Goal: Task Accomplishment & Management: Complete application form

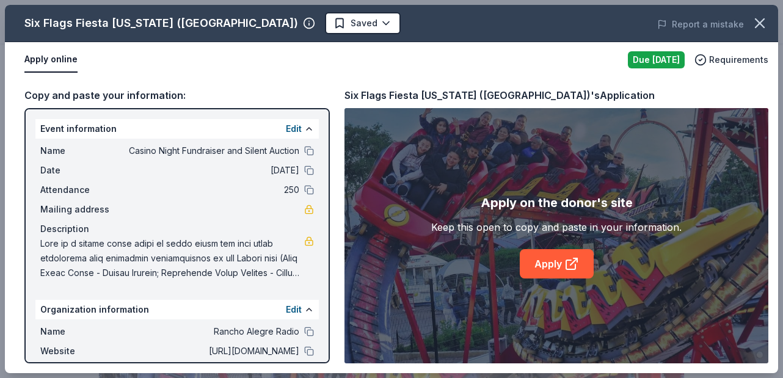
scroll to position [324, 0]
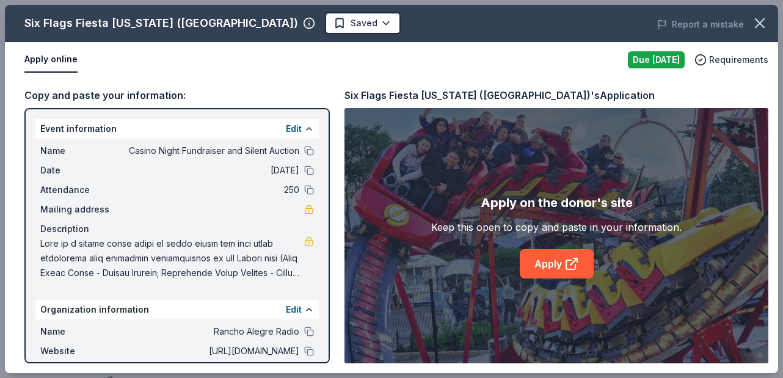
drag, startPoint x: 545, startPoint y: 259, endPoint x: 196, endPoint y: 3, distance: 432.4
click at [0, 0] on div "Six Flags Fiesta Texas (San Antonio) Saved Report a mistake Apply online Due to…" at bounding box center [391, 189] width 783 height 378
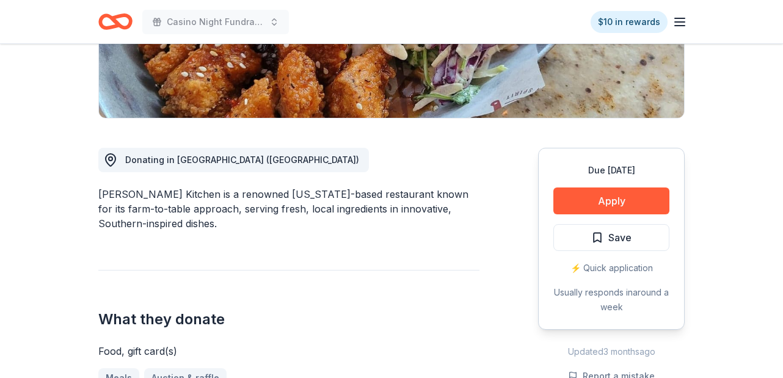
scroll to position [255, 0]
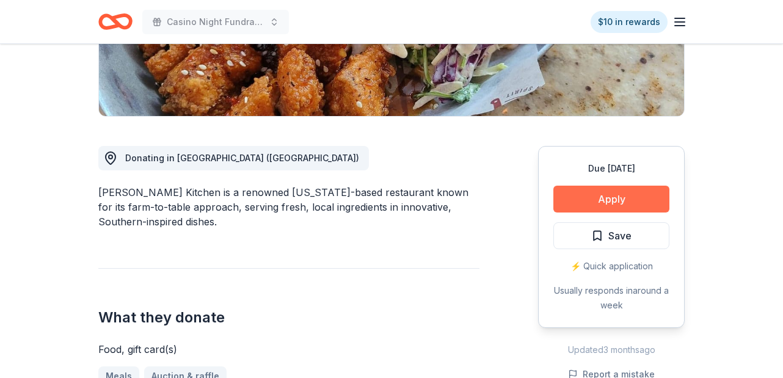
click at [627, 205] on button "Apply" at bounding box center [611, 199] width 116 height 27
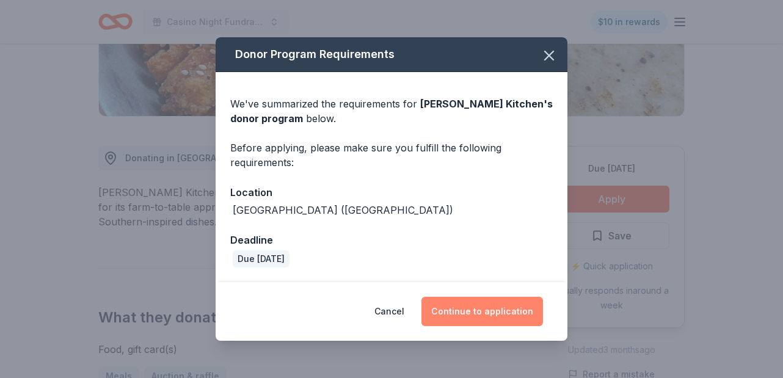
click at [513, 309] on button "Continue to application" at bounding box center [482, 311] width 122 height 29
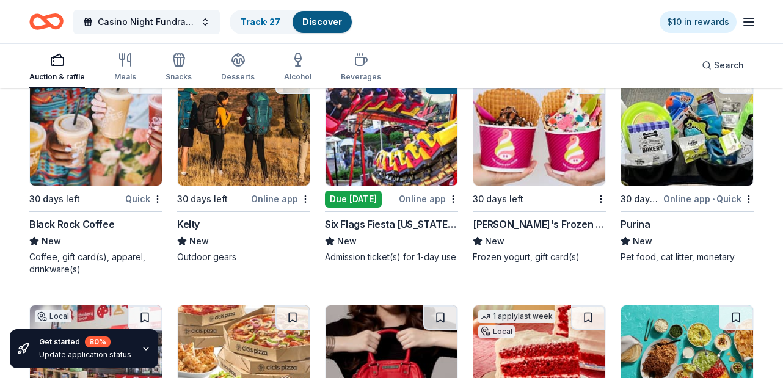
scroll to position [8384, 0]
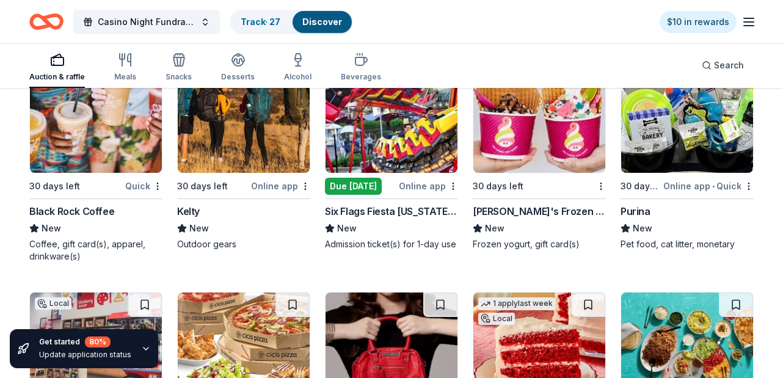
click at [252, 154] on img at bounding box center [244, 115] width 132 height 116
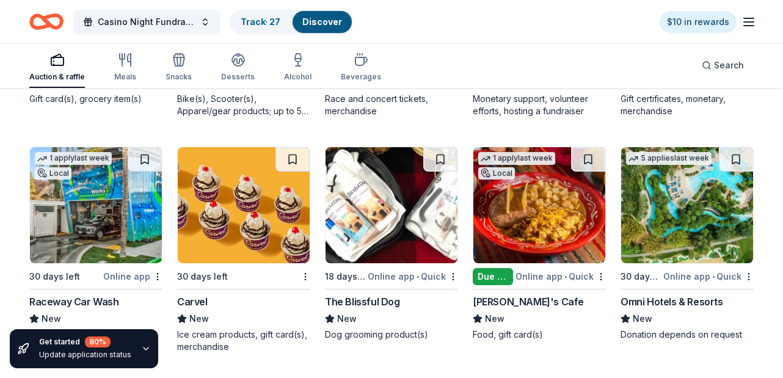
scroll to position [9931, 0]
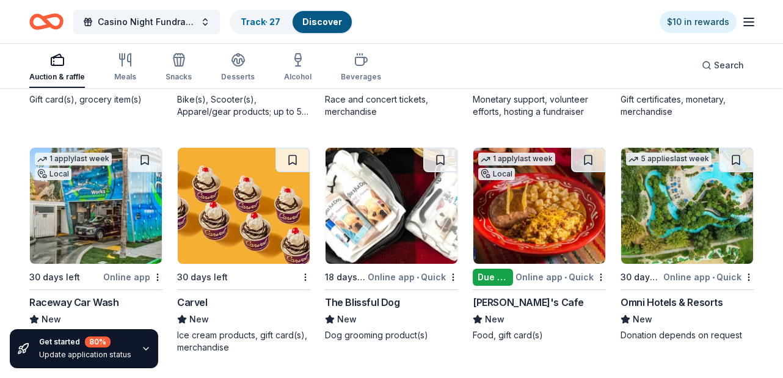
click at [407, 238] on img at bounding box center [391, 206] width 132 height 116
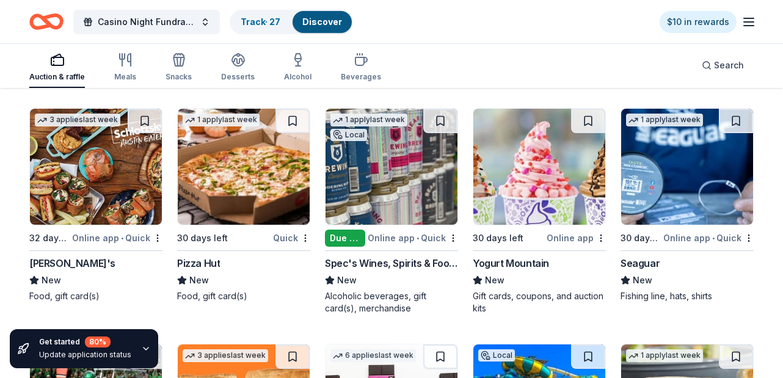
scroll to position [10443, 0]
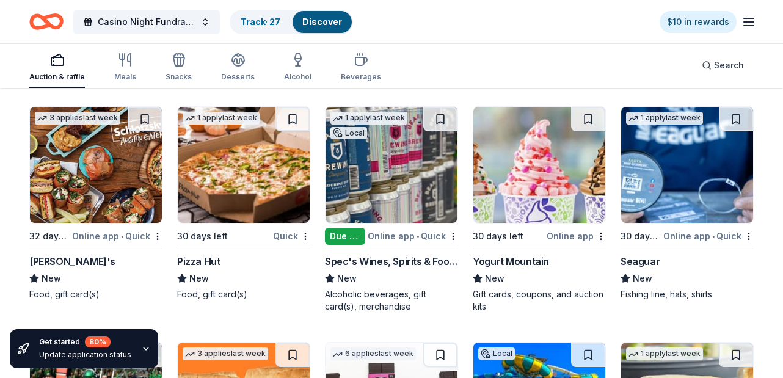
click at [402, 200] on img at bounding box center [391, 165] width 132 height 116
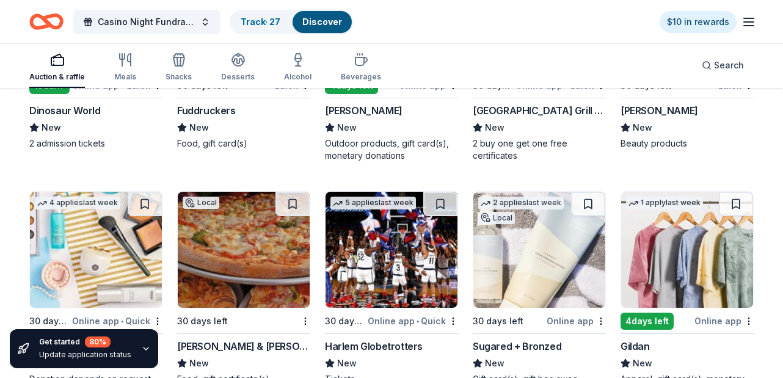
scroll to position [11419, 0]
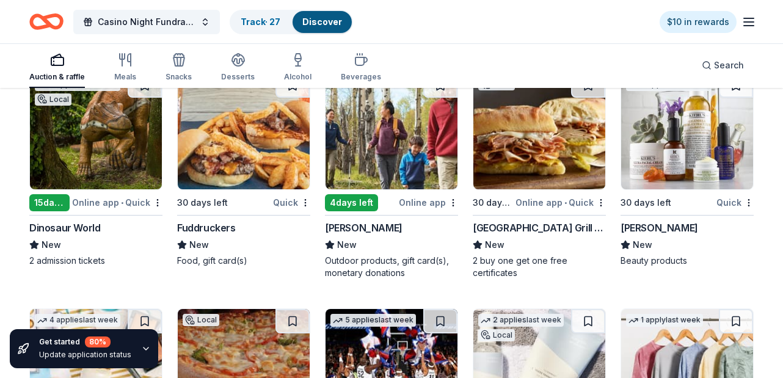
click at [58, 228] on div "Dinosaur World" at bounding box center [64, 227] width 71 height 15
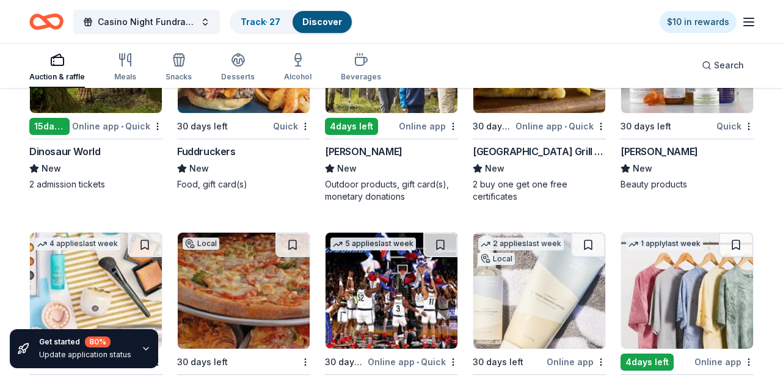
scroll to position [11424, 0]
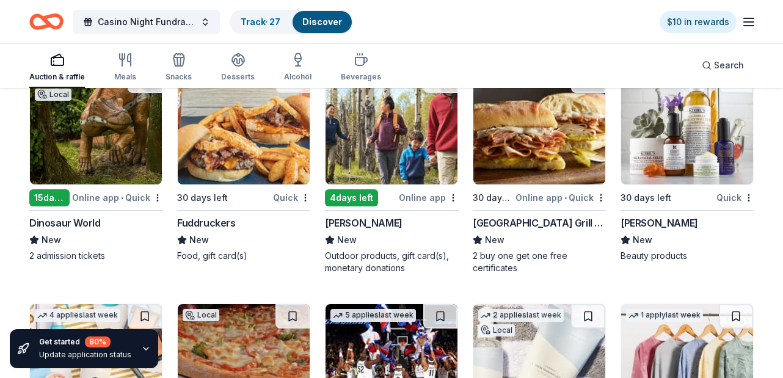
click at [374, 132] on img at bounding box center [391, 126] width 132 height 116
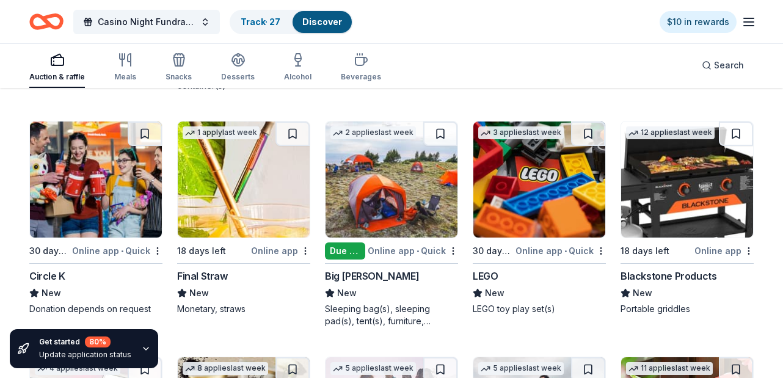
scroll to position [12832, 0]
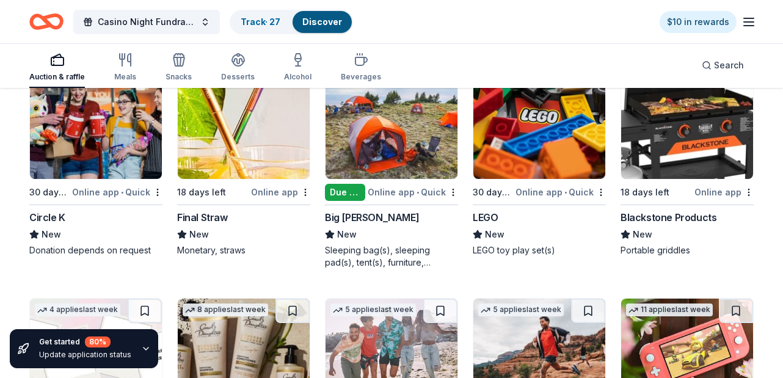
click at [690, 145] on img at bounding box center [687, 121] width 132 height 116
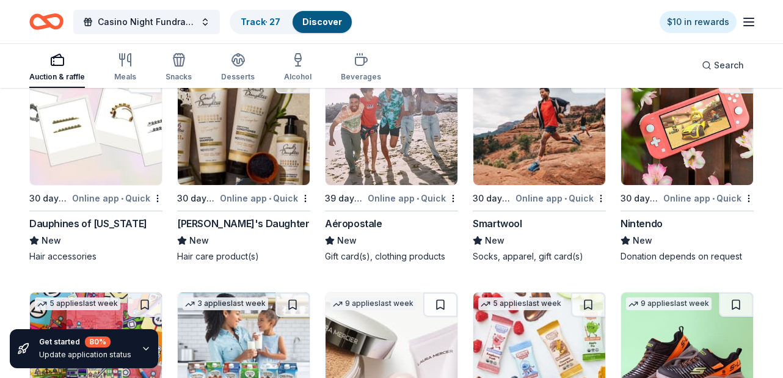
scroll to position [13062, 0]
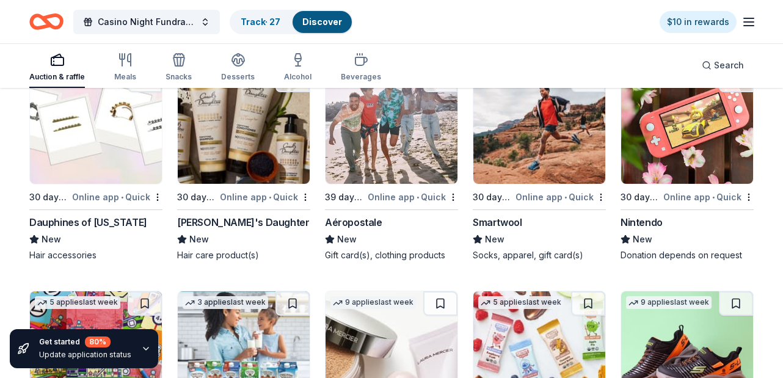
click at [683, 134] on img at bounding box center [687, 126] width 132 height 116
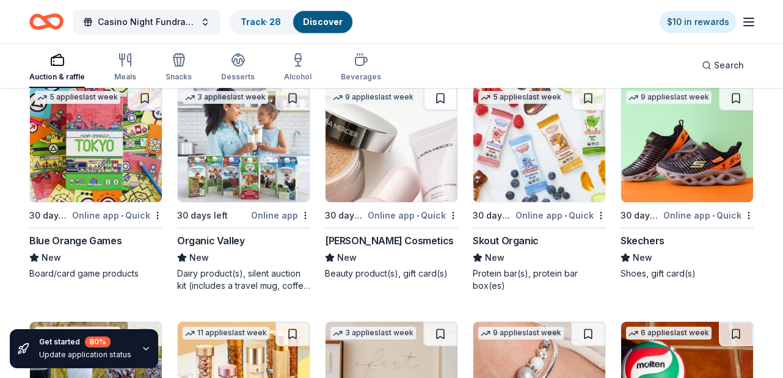
scroll to position [13268, 0]
click at [689, 167] on img at bounding box center [687, 143] width 132 height 116
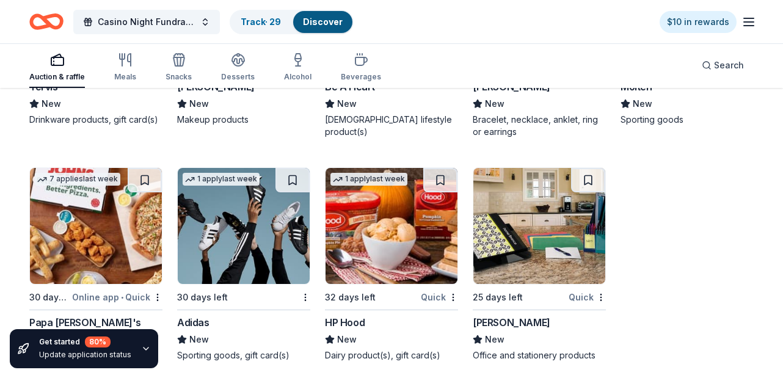
scroll to position [13664, 0]
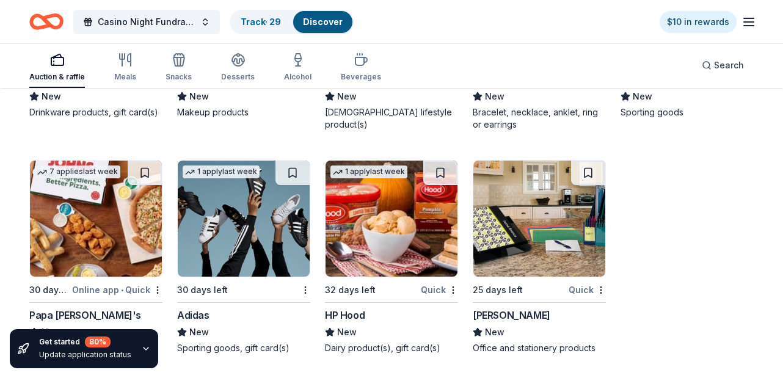
click at [272, 239] on img at bounding box center [244, 219] width 132 height 116
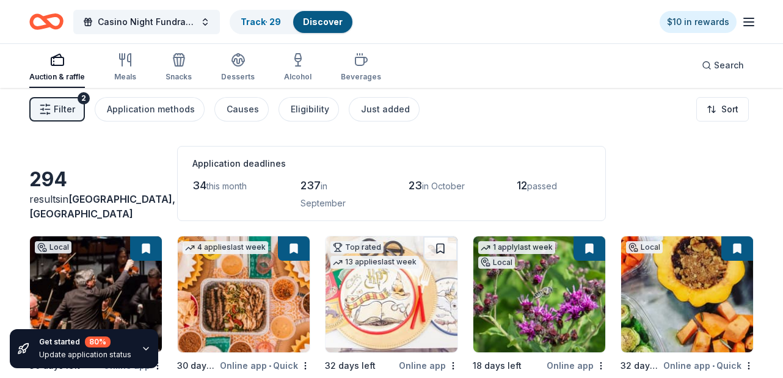
scroll to position [0, 0]
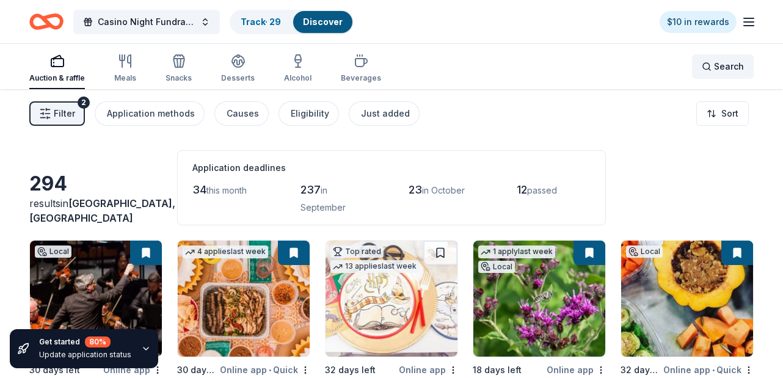
click at [715, 65] on span "Search" at bounding box center [729, 66] width 30 height 15
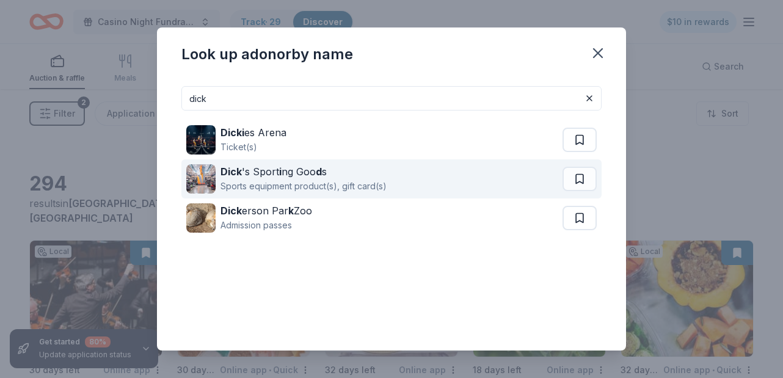
type input "dick"
click at [296, 183] on div "Sports equipment product(s), gift card(s)" at bounding box center [303, 186] width 166 height 15
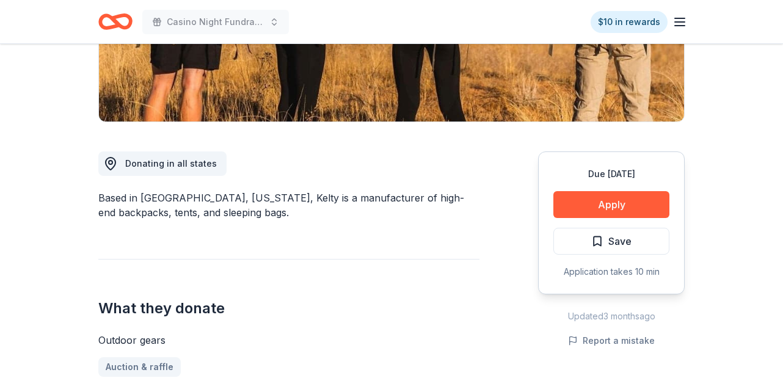
scroll to position [260, 0]
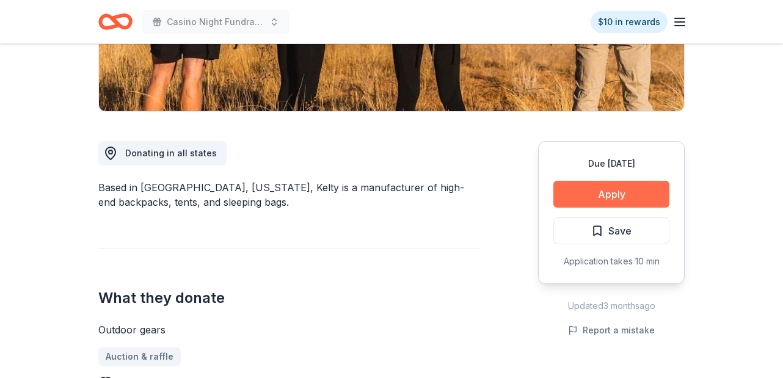
click at [622, 193] on button "Apply" at bounding box center [611, 194] width 116 height 27
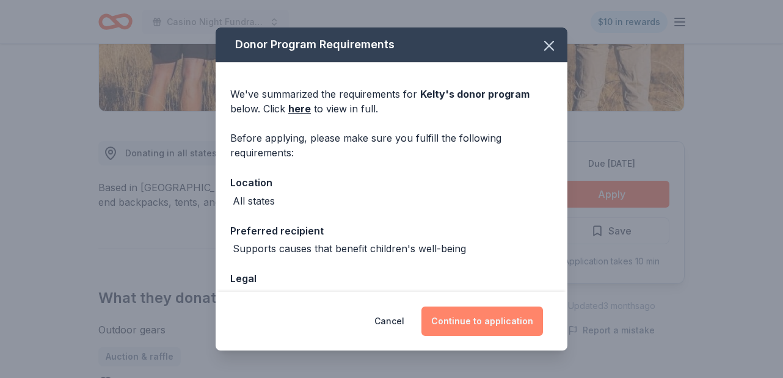
click at [492, 318] on button "Continue to application" at bounding box center [482, 321] width 122 height 29
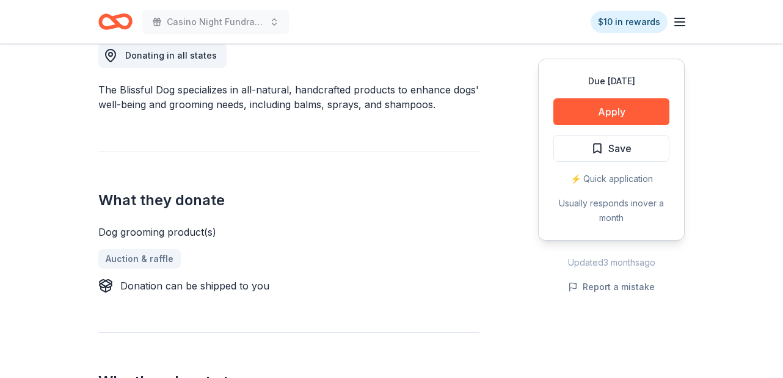
scroll to position [291, 0]
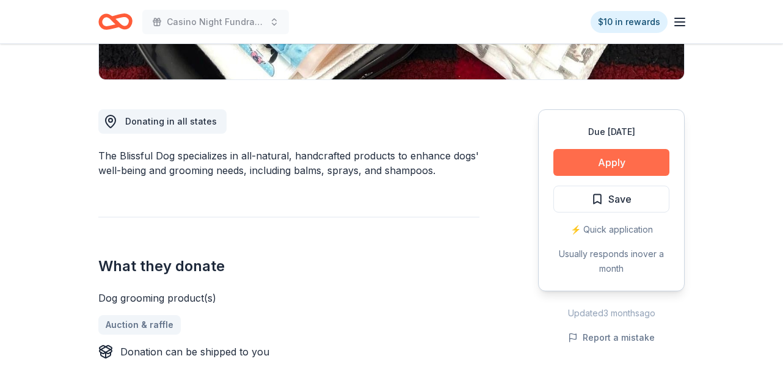
click at [615, 160] on button "Apply" at bounding box center [611, 162] width 116 height 27
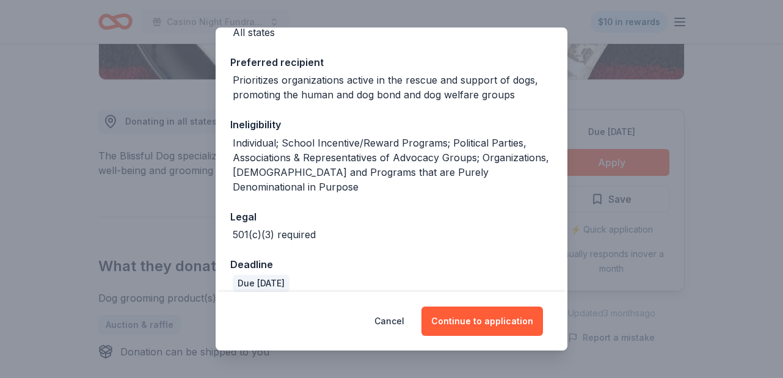
scroll to position [168, 0]
click at [391, 319] on button "Cancel" at bounding box center [389, 321] width 30 height 29
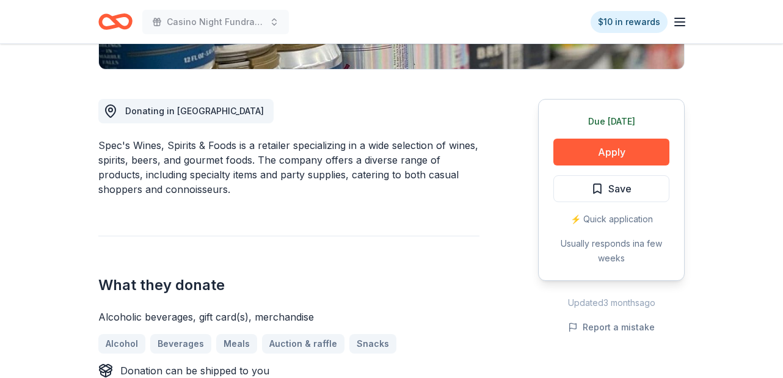
scroll to position [341, 0]
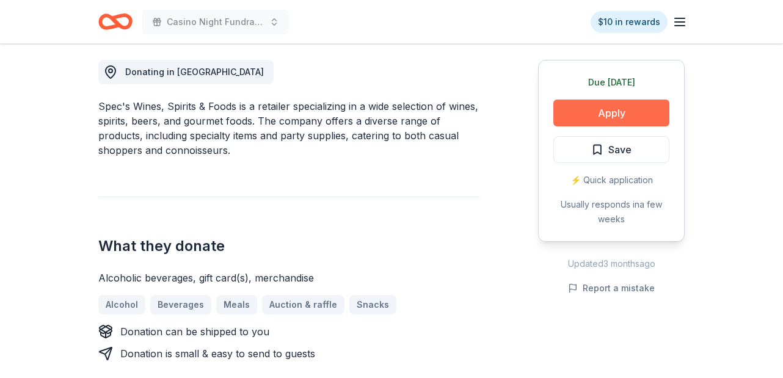
click at [608, 119] on button "Apply" at bounding box center [611, 113] width 116 height 27
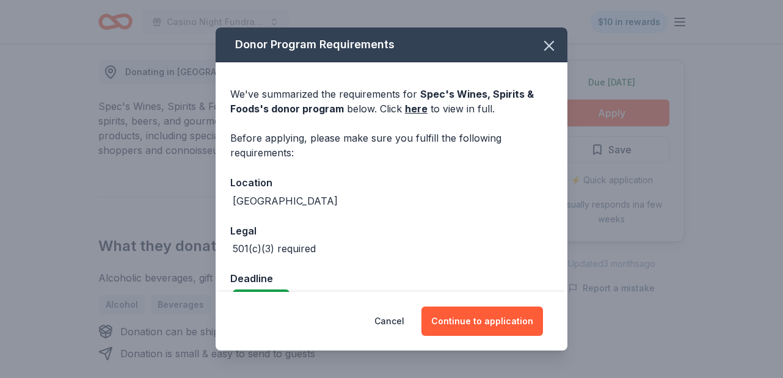
scroll to position [29, 0]
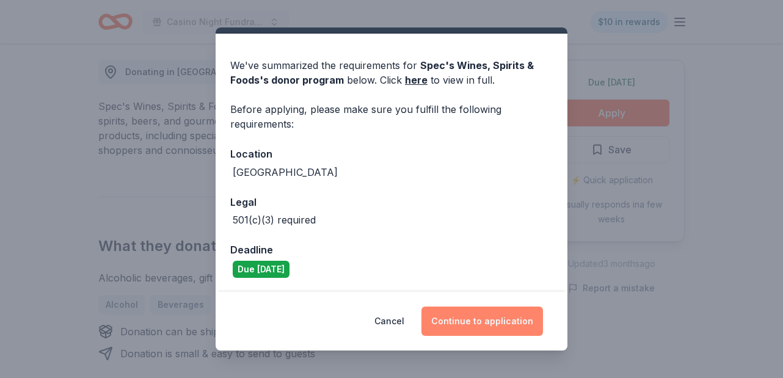
click at [466, 316] on button "Continue to application" at bounding box center [482, 321] width 122 height 29
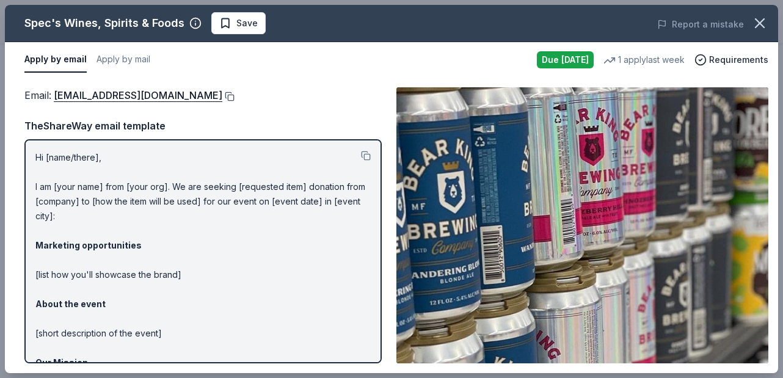
click at [224, 94] on button at bounding box center [228, 97] width 12 height 10
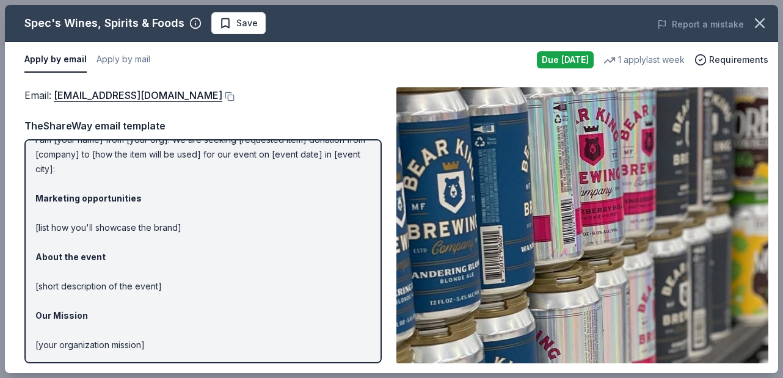
scroll to position [0, 0]
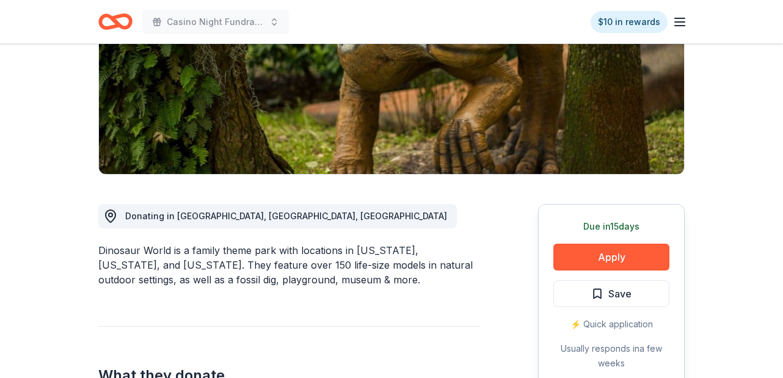
scroll to position [198, 0]
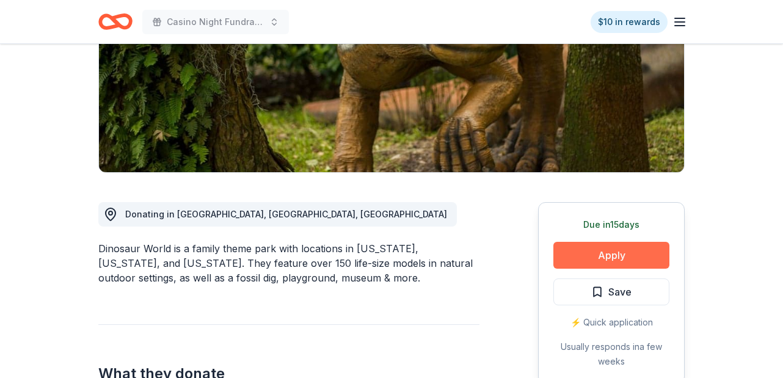
click at [620, 260] on button "Apply" at bounding box center [611, 255] width 116 height 27
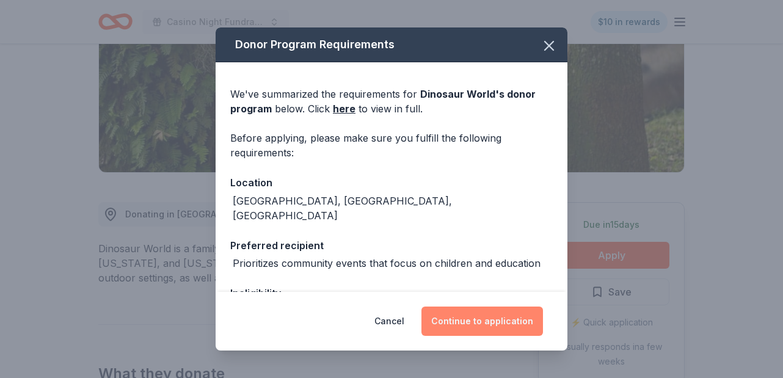
click at [470, 322] on button "Continue to application" at bounding box center [482, 321] width 122 height 29
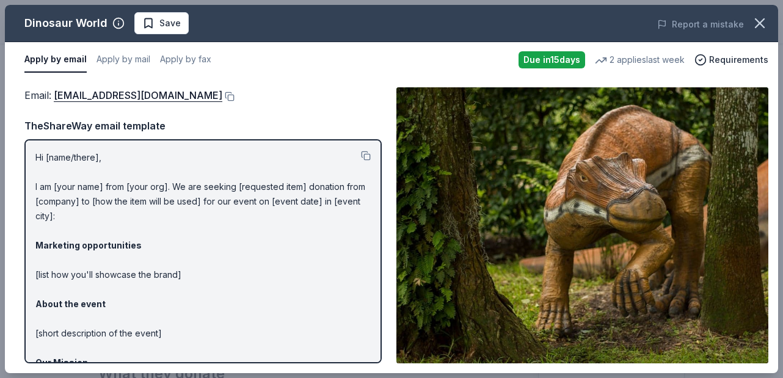
scroll to position [84, 0]
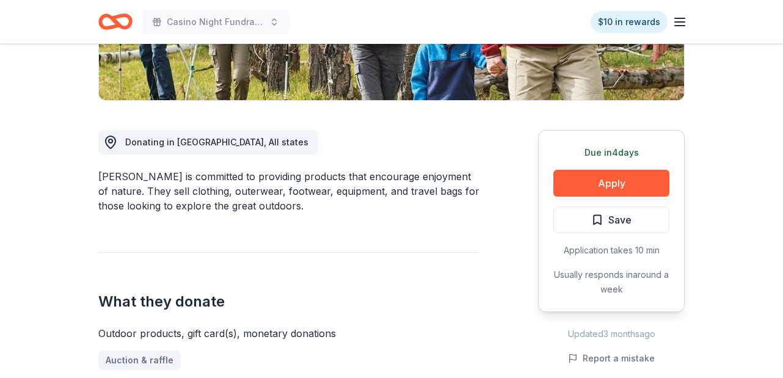
scroll to position [253, 0]
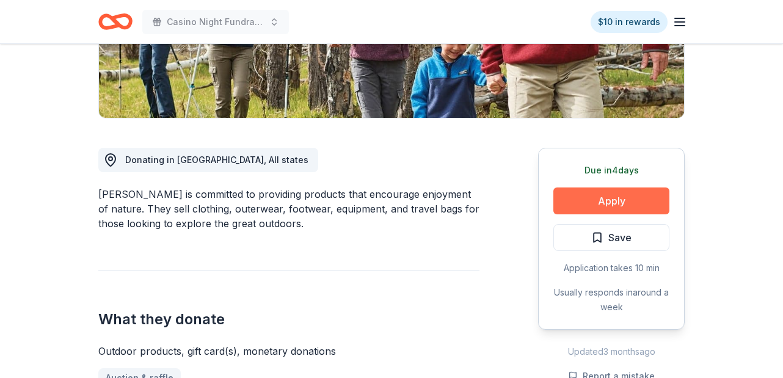
click at [624, 200] on button "Apply" at bounding box center [611, 200] width 116 height 27
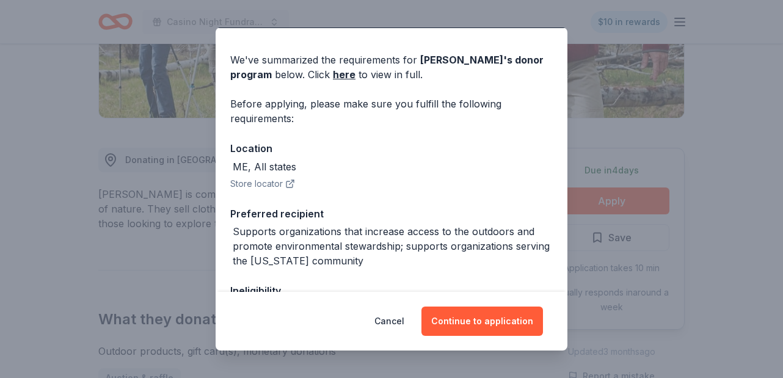
scroll to position [35, 0]
click at [390, 321] on button "Cancel" at bounding box center [389, 321] width 30 height 29
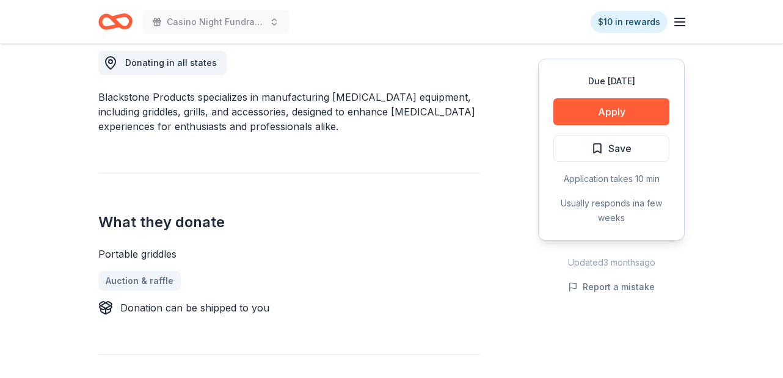
scroll to position [260, 0]
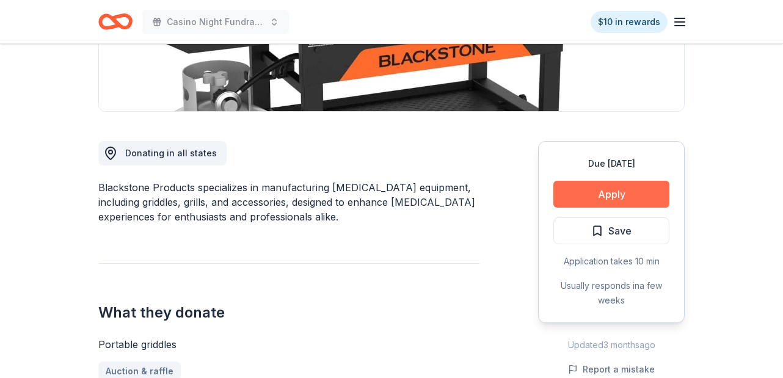
click at [622, 195] on button "Apply" at bounding box center [611, 194] width 116 height 27
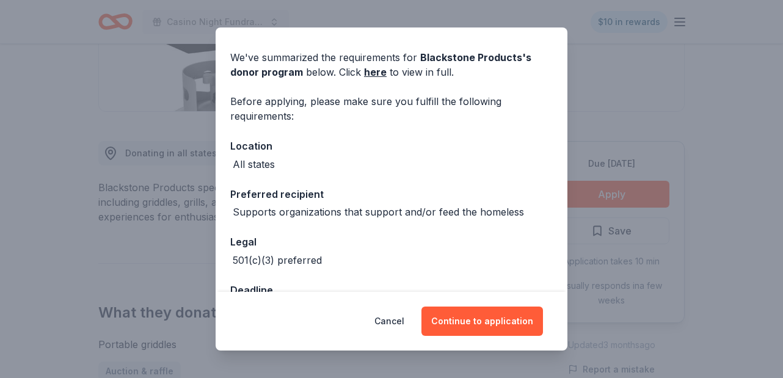
scroll to position [77, 0]
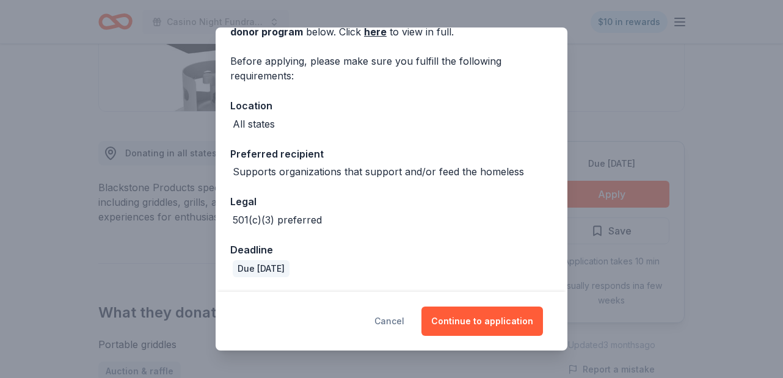
click at [397, 324] on button "Cancel" at bounding box center [389, 321] width 30 height 29
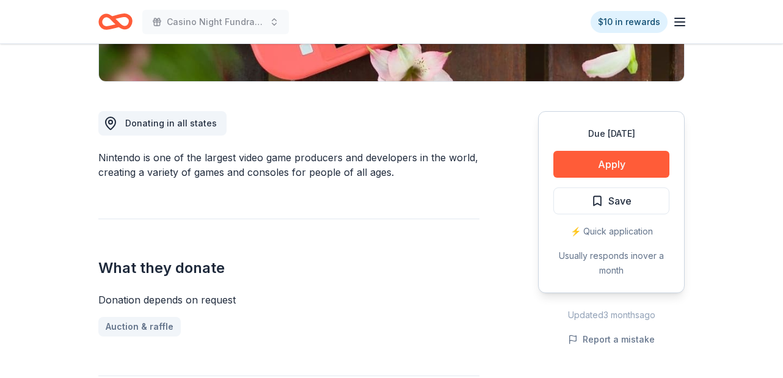
scroll to position [302, 0]
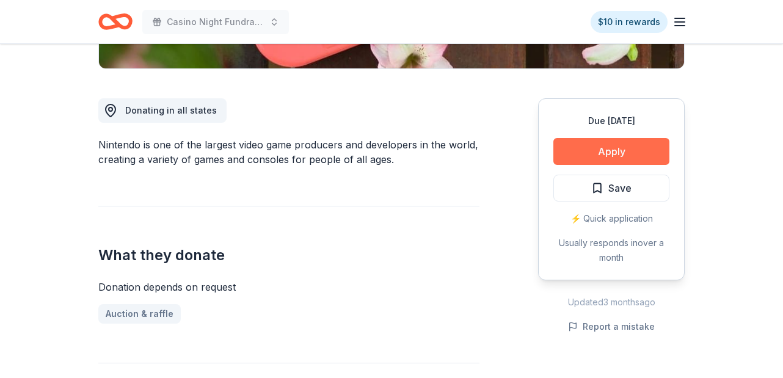
click at [616, 146] on button "Apply" at bounding box center [611, 151] width 116 height 27
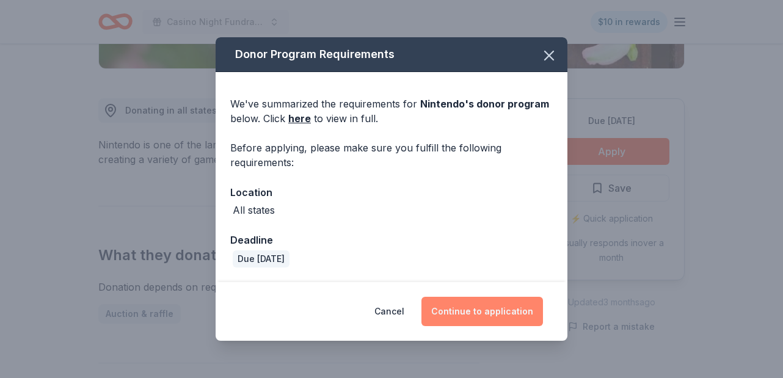
click at [504, 309] on button "Continue to application" at bounding box center [482, 311] width 122 height 29
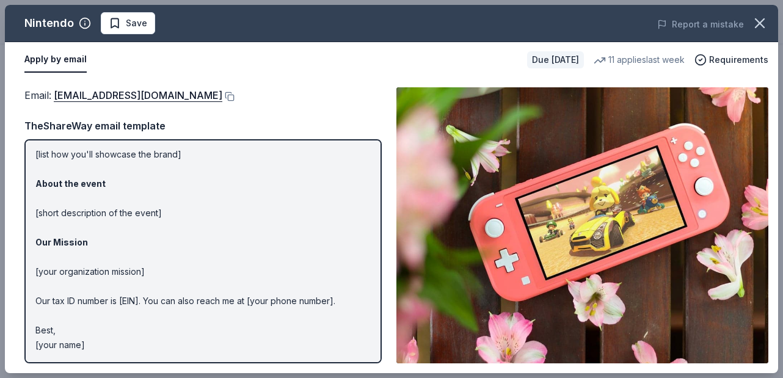
scroll to position [0, 0]
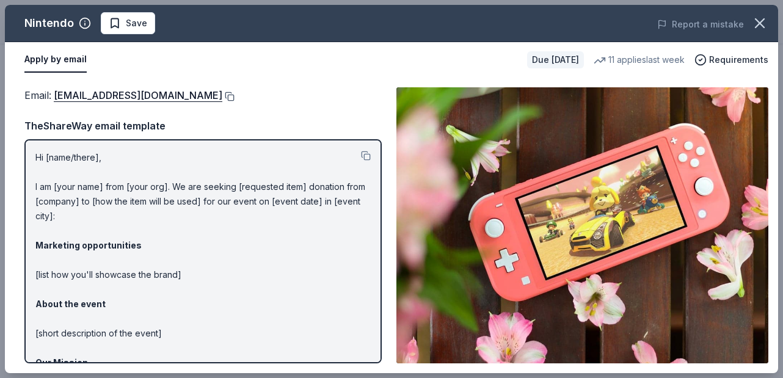
click at [234, 94] on button at bounding box center [228, 97] width 12 height 10
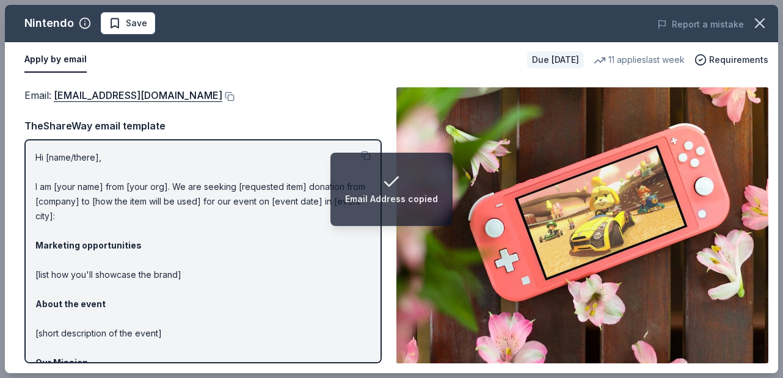
drag, startPoint x: 35, startPoint y: 154, endPoint x: 129, endPoint y: 295, distance: 169.5
click at [129, 295] on p "Hi [name/there], I am [your name] from [your org]. We are seeking [requested it…" at bounding box center [202, 311] width 335 height 322
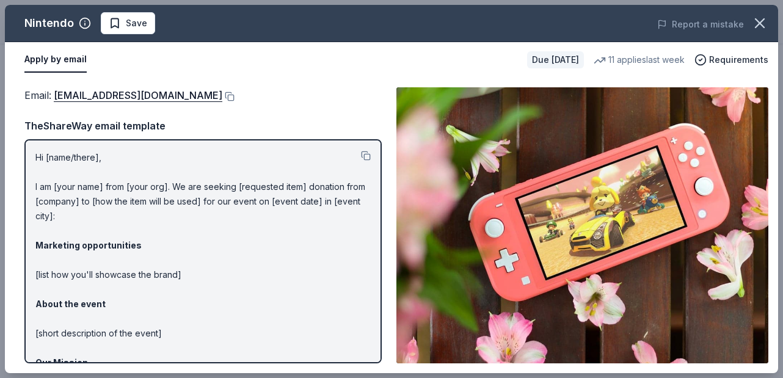
click at [215, 294] on p "Hi [name/there], I am [your name] from [your org]. We are seeking [requested it…" at bounding box center [202, 311] width 335 height 322
click at [365, 155] on button at bounding box center [366, 156] width 10 height 10
click at [123, 27] on span "Save" at bounding box center [128, 23] width 38 height 15
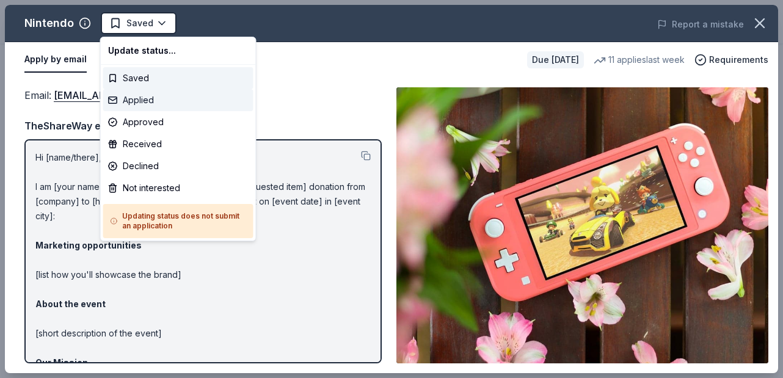
click at [147, 101] on div "Applied" at bounding box center [178, 100] width 150 height 22
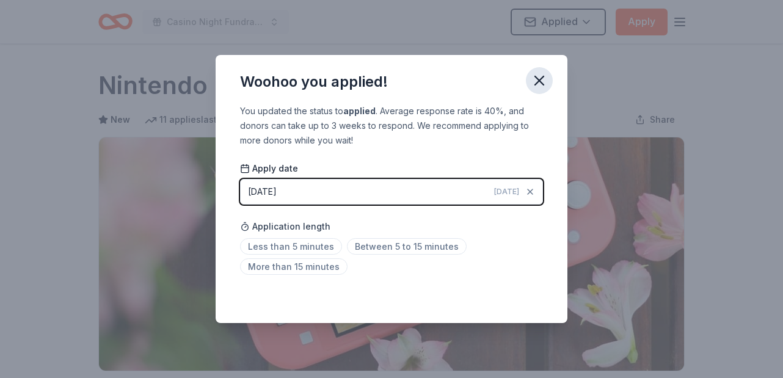
click at [541, 85] on icon "button" at bounding box center [539, 80] width 17 height 17
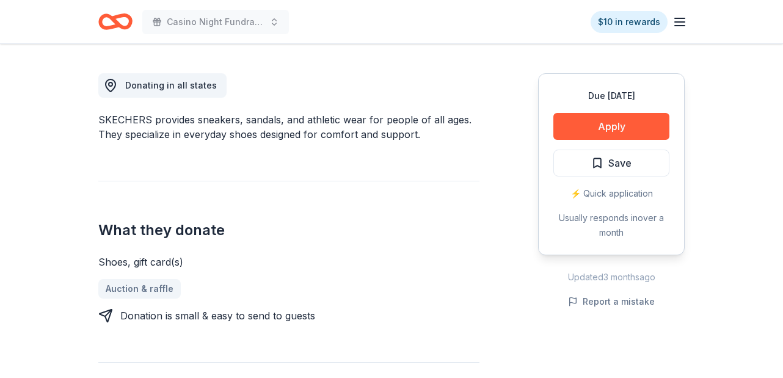
scroll to position [339, 0]
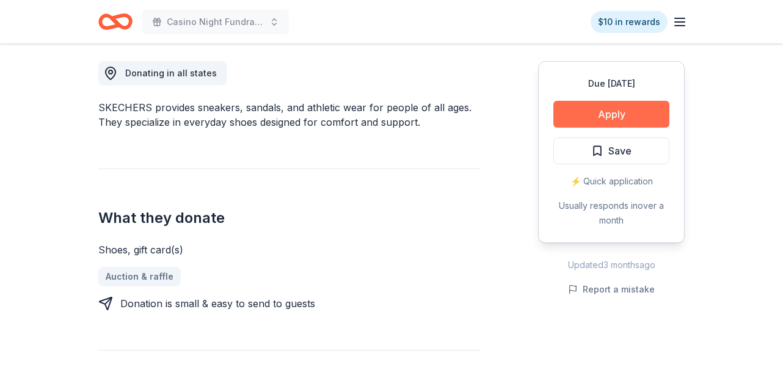
click at [611, 109] on button "Apply" at bounding box center [611, 114] width 116 height 27
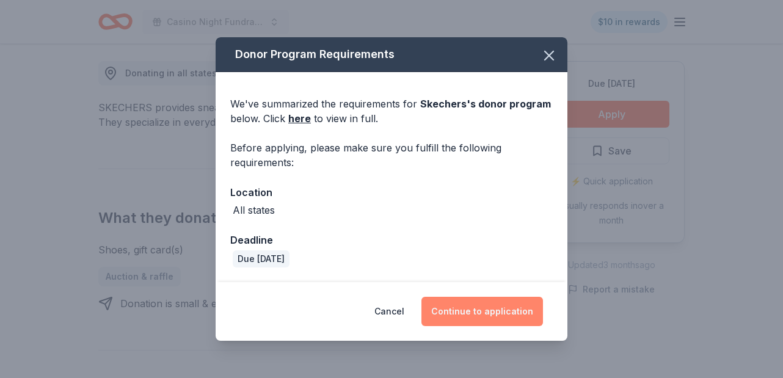
click at [495, 313] on button "Continue to application" at bounding box center [482, 311] width 122 height 29
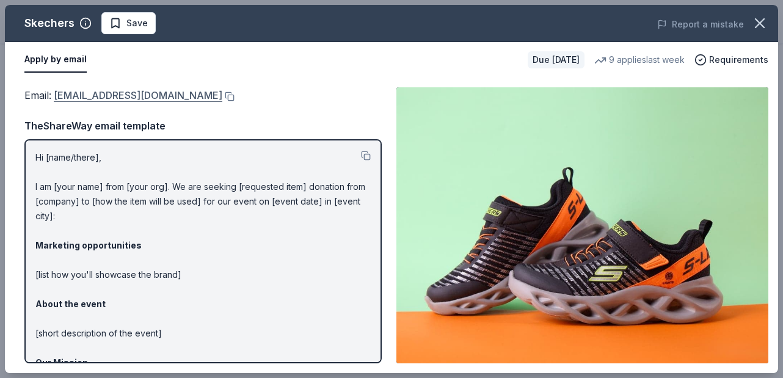
click at [140, 98] on link "[EMAIL_ADDRESS][DOMAIN_NAME]" at bounding box center [138, 95] width 169 height 16
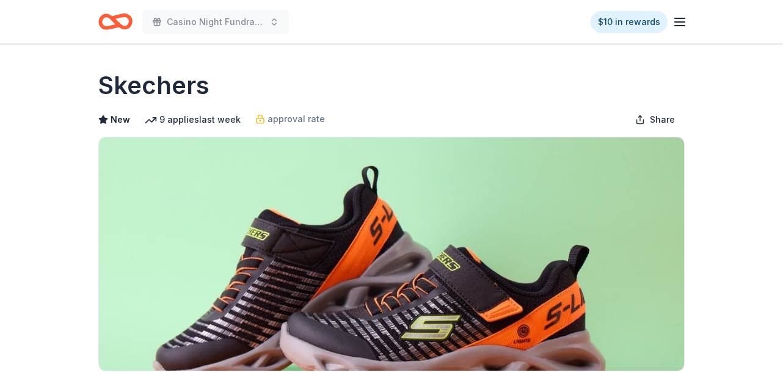
scroll to position [339, 0]
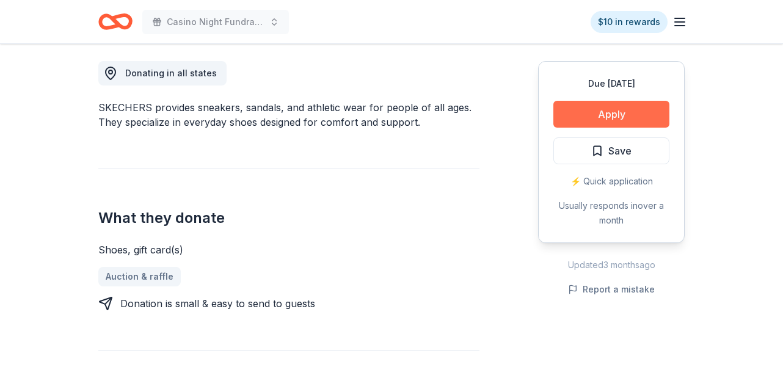
click at [603, 115] on button "Apply" at bounding box center [611, 114] width 116 height 27
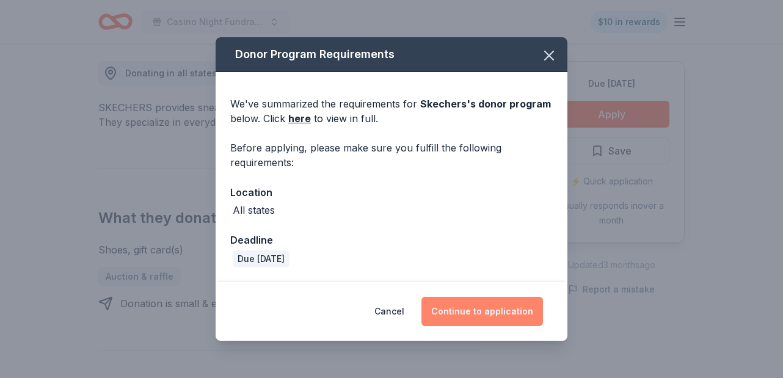
click at [486, 314] on button "Continue to application" at bounding box center [482, 311] width 122 height 29
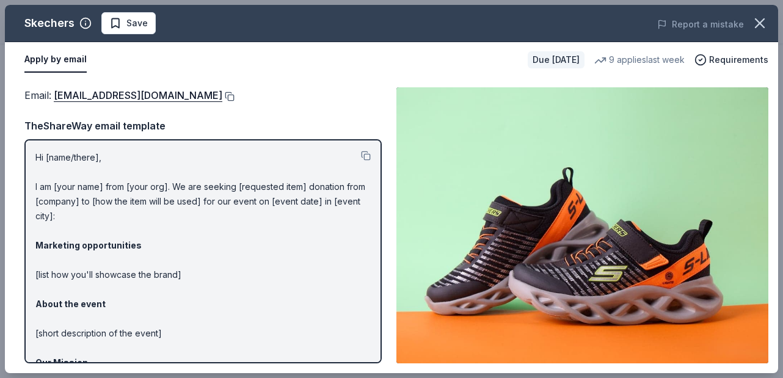
click at [222, 95] on button at bounding box center [228, 97] width 12 height 10
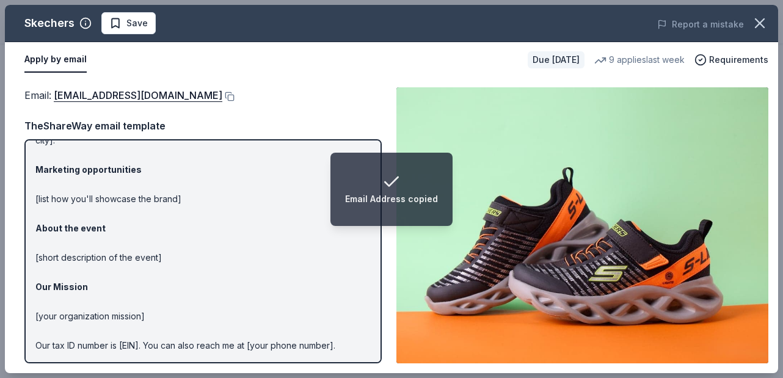
scroll to position [120, 0]
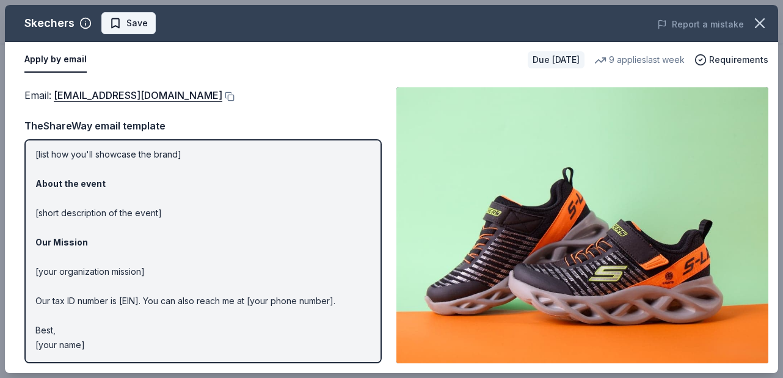
click at [135, 26] on span "Save" at bounding box center [136, 23] width 21 height 15
click at [160, 21] on body "Casino Night Fundraiser and Silent Auction $10 in rewards Due in 30 days Share …" at bounding box center [391, 189] width 783 height 378
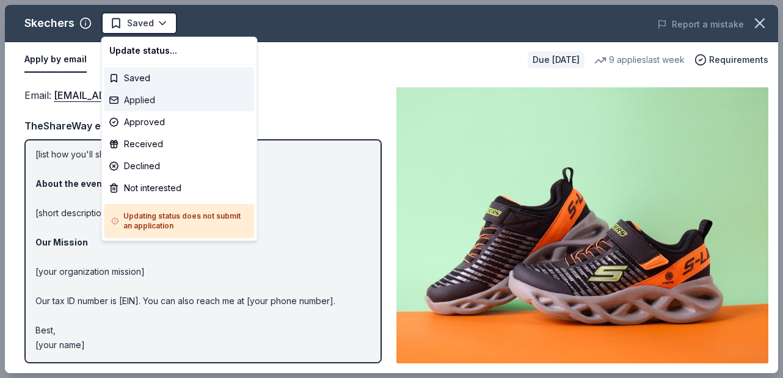
click at [148, 102] on div "Applied" at bounding box center [179, 100] width 150 height 22
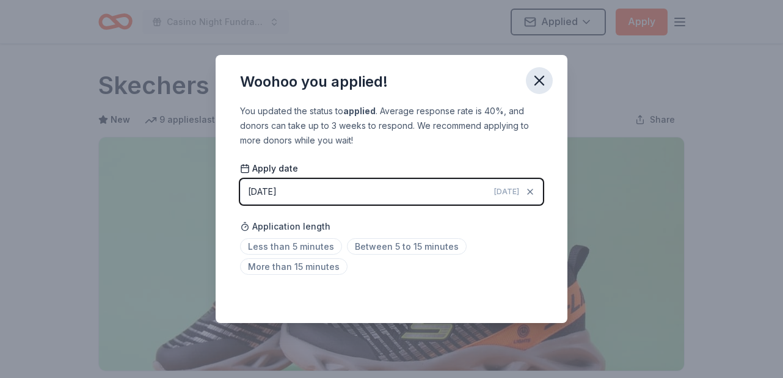
click at [537, 78] on icon "button" at bounding box center [539, 80] width 9 height 9
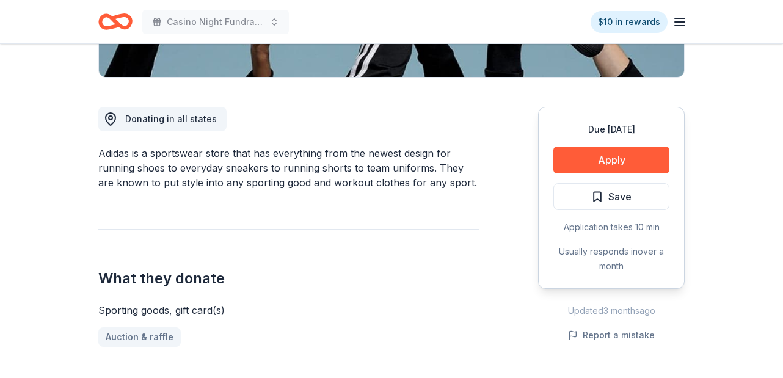
scroll to position [317, 0]
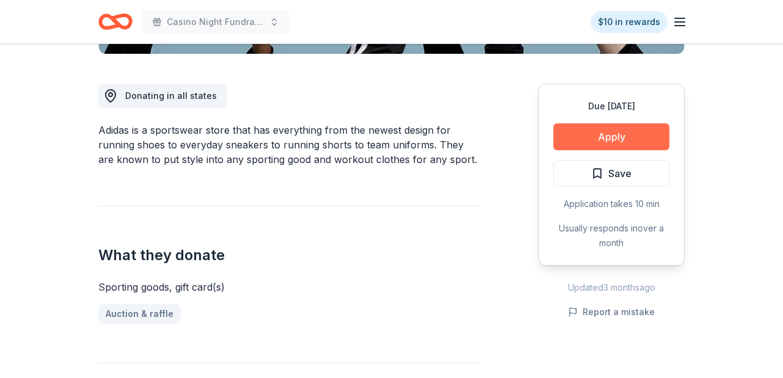
click at [615, 137] on button "Apply" at bounding box center [611, 136] width 116 height 27
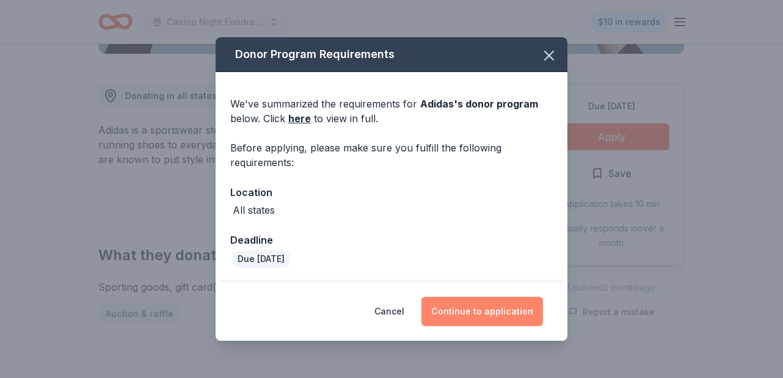
click at [509, 315] on button "Continue to application" at bounding box center [482, 311] width 122 height 29
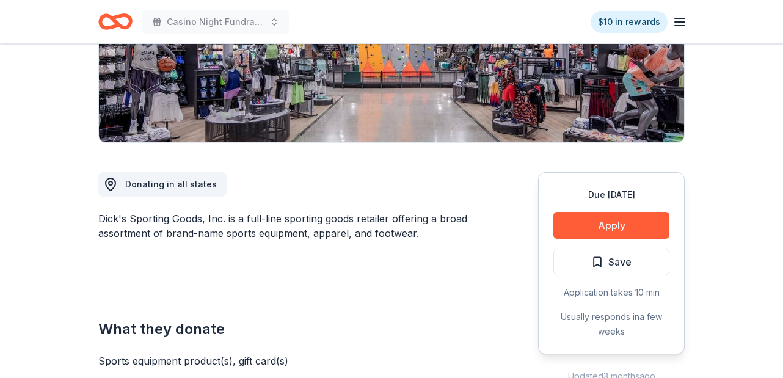
scroll to position [227, 0]
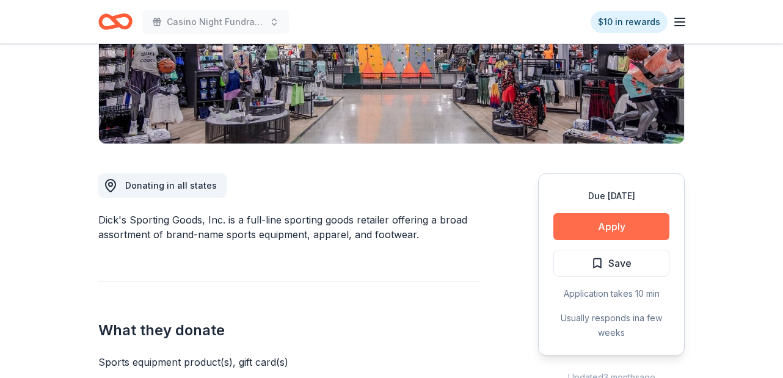
click at [614, 225] on button "Apply" at bounding box center [611, 226] width 116 height 27
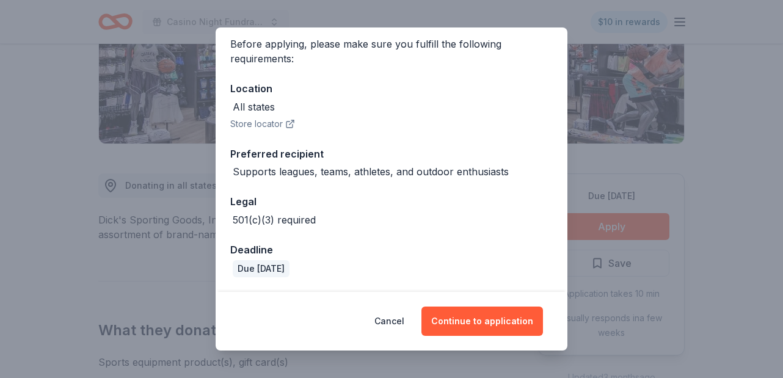
scroll to position [0, 0]
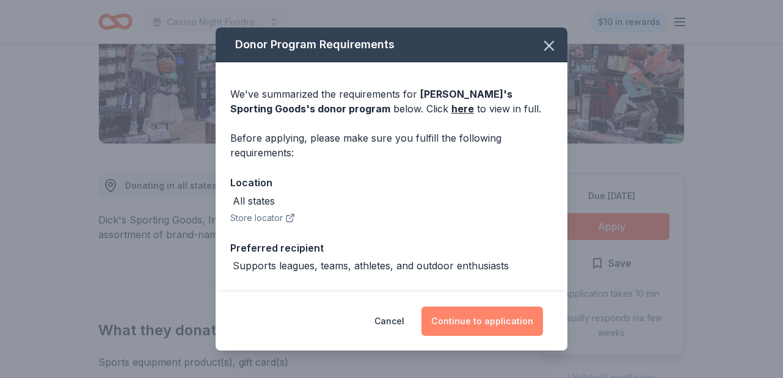
click at [487, 315] on button "Continue to application" at bounding box center [482, 321] width 122 height 29
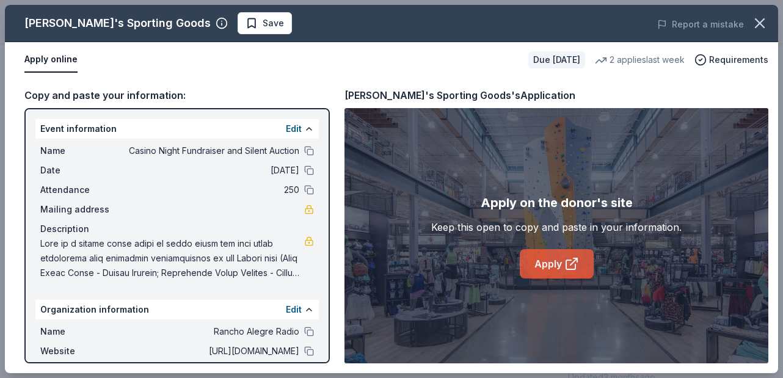
click at [554, 269] on link "Apply" at bounding box center [557, 263] width 74 height 29
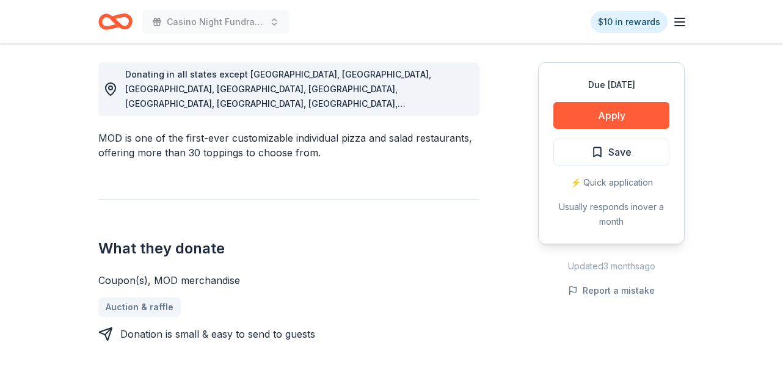
scroll to position [340, 0]
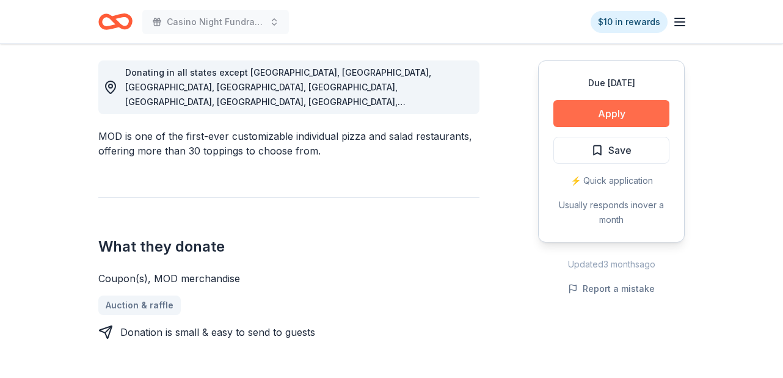
click at [614, 116] on button "Apply" at bounding box center [611, 113] width 116 height 27
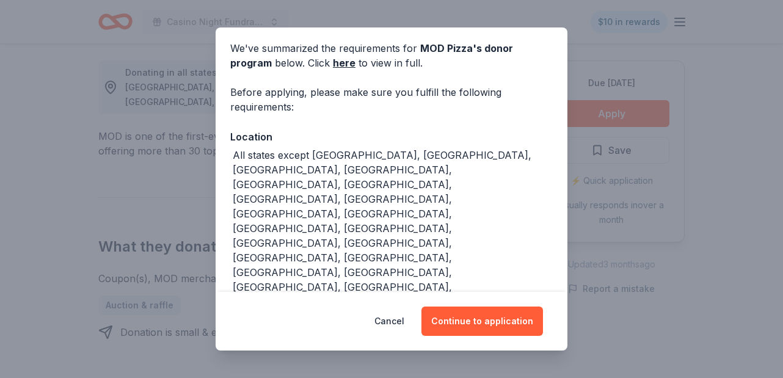
scroll to position [123, 0]
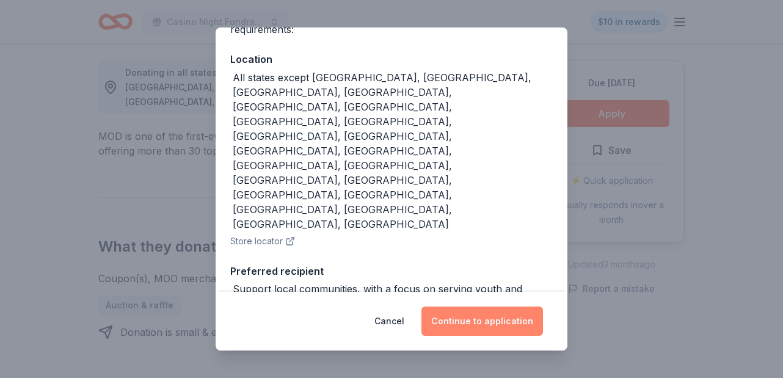
click at [488, 323] on button "Continue to application" at bounding box center [482, 321] width 122 height 29
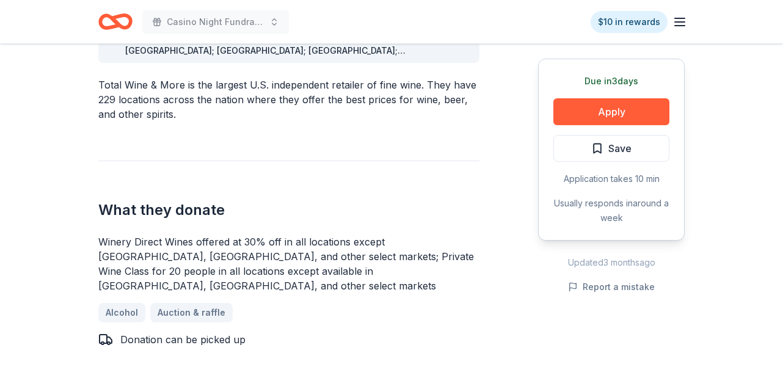
scroll to position [392, 0]
click at [613, 107] on button "Apply" at bounding box center [611, 111] width 116 height 27
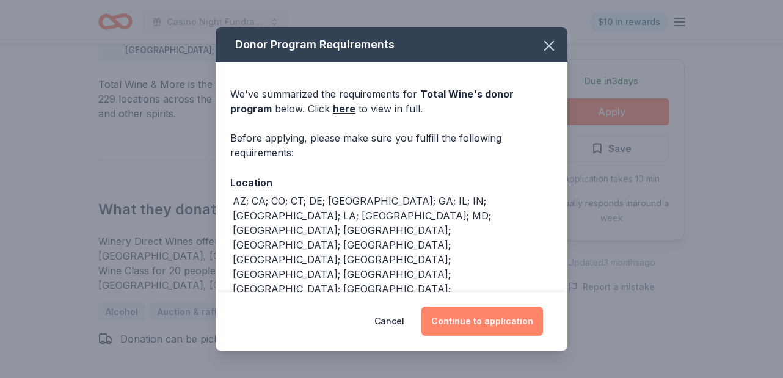
click at [498, 320] on button "Continue to application" at bounding box center [482, 321] width 122 height 29
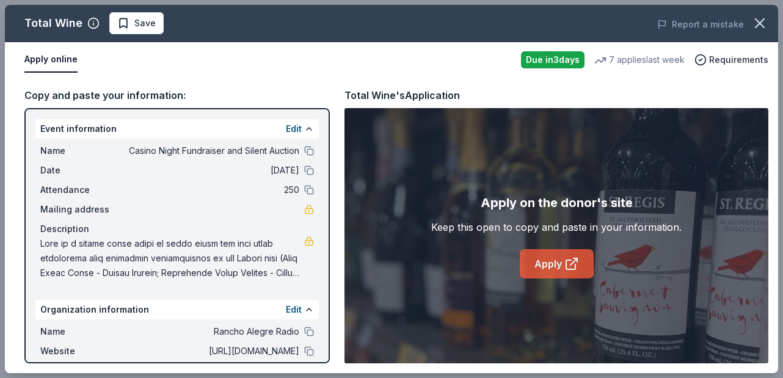
click at [557, 267] on link "Apply" at bounding box center [557, 263] width 74 height 29
